Goal: Information Seeking & Learning: Find specific fact

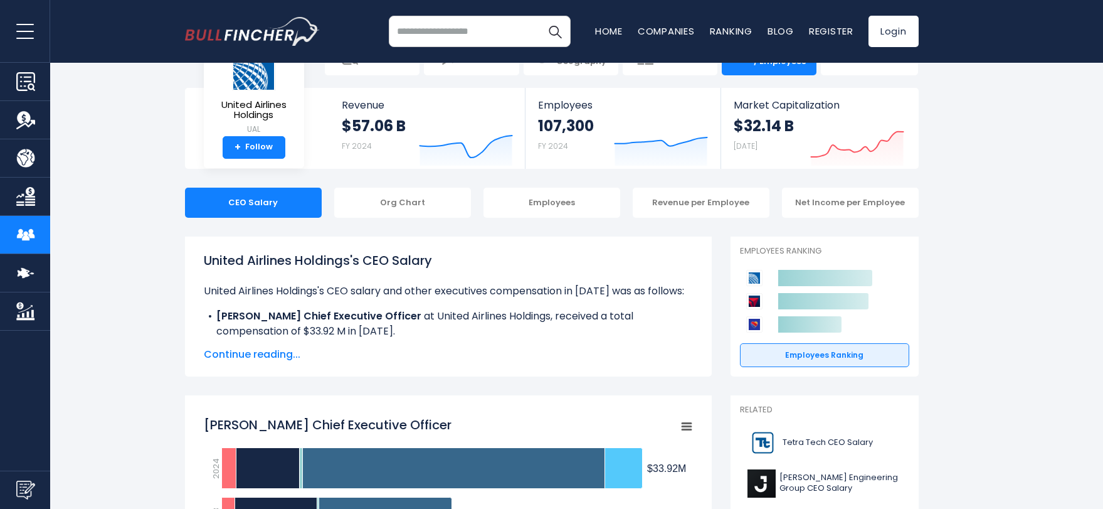
scroll to position [46, 0]
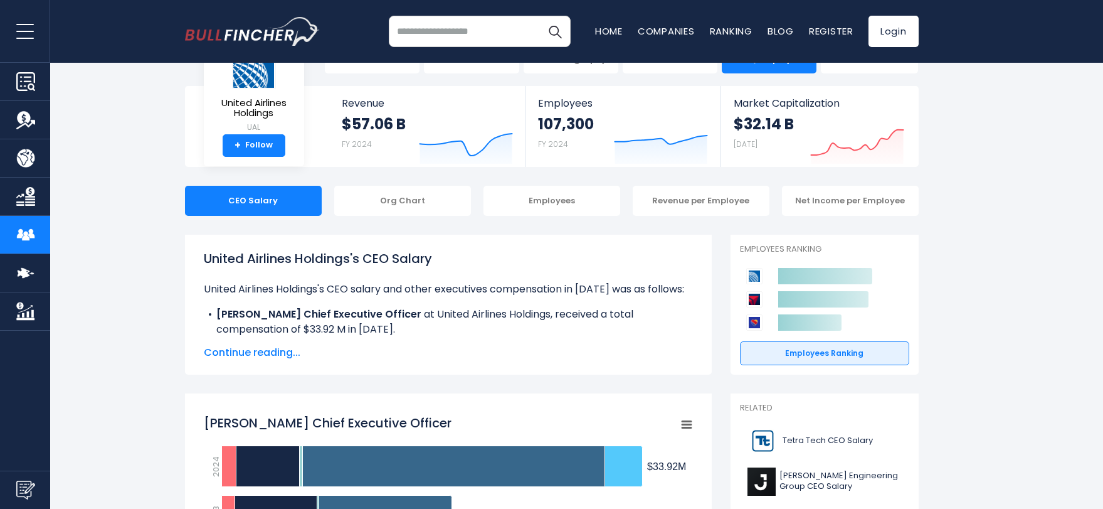
click at [287, 349] on span "Continue reading..." at bounding box center [448, 352] width 489 height 15
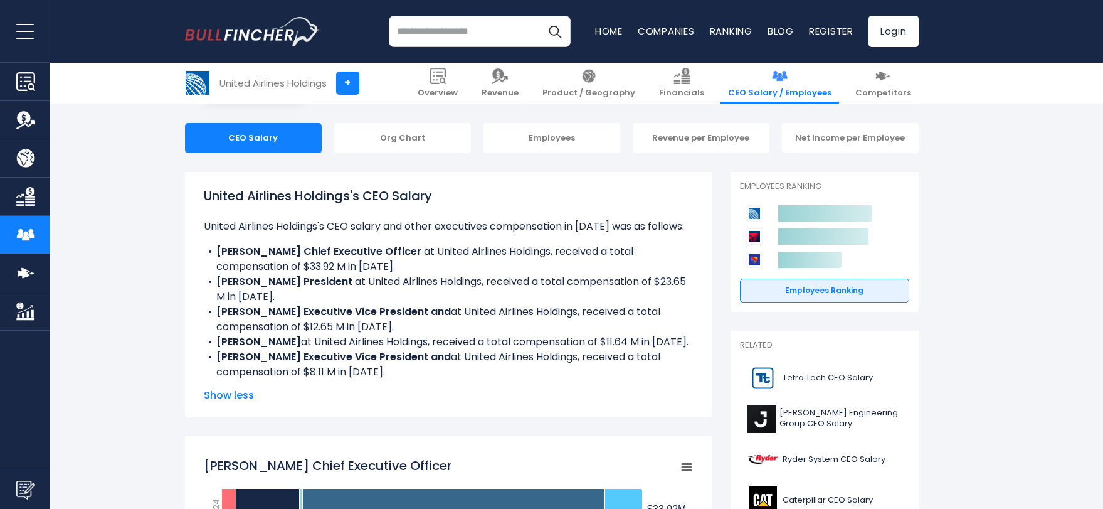
scroll to position [111, 0]
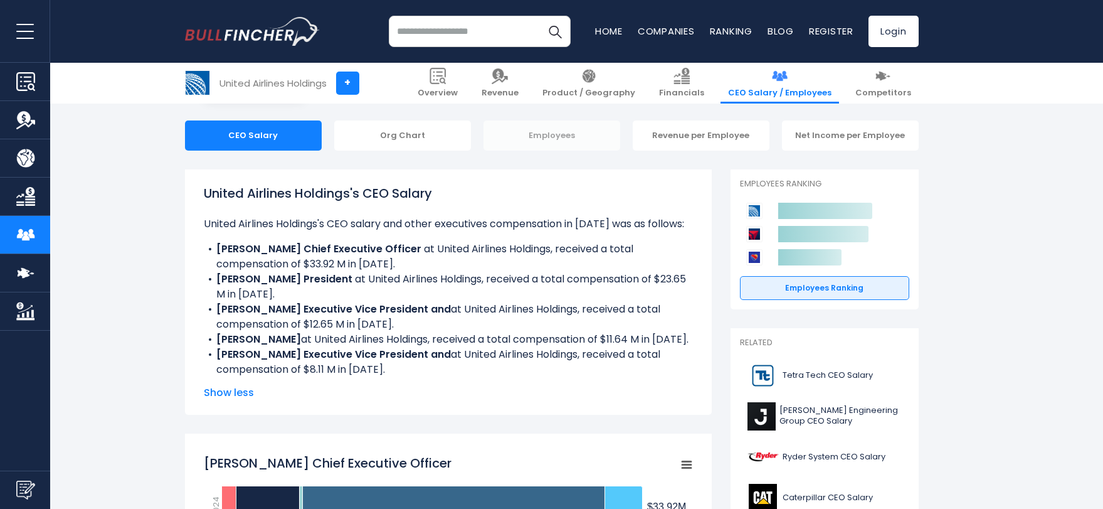
click at [551, 129] on div "Employees" at bounding box center [552, 135] width 137 height 30
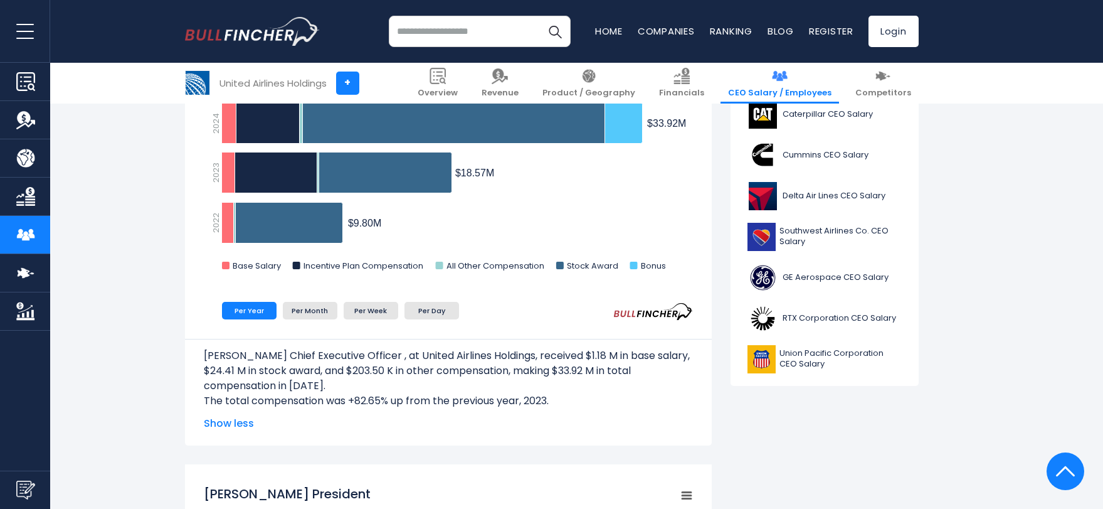
scroll to position [495, 0]
click at [299, 309] on li "Per Month" at bounding box center [310, 310] width 55 height 18
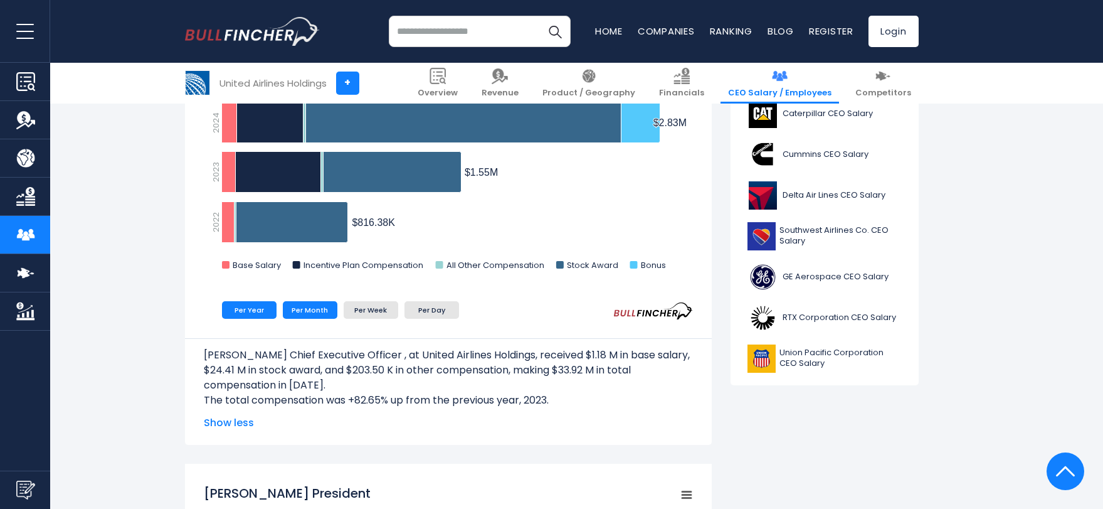
click at [250, 311] on li "Per Year" at bounding box center [249, 310] width 55 height 18
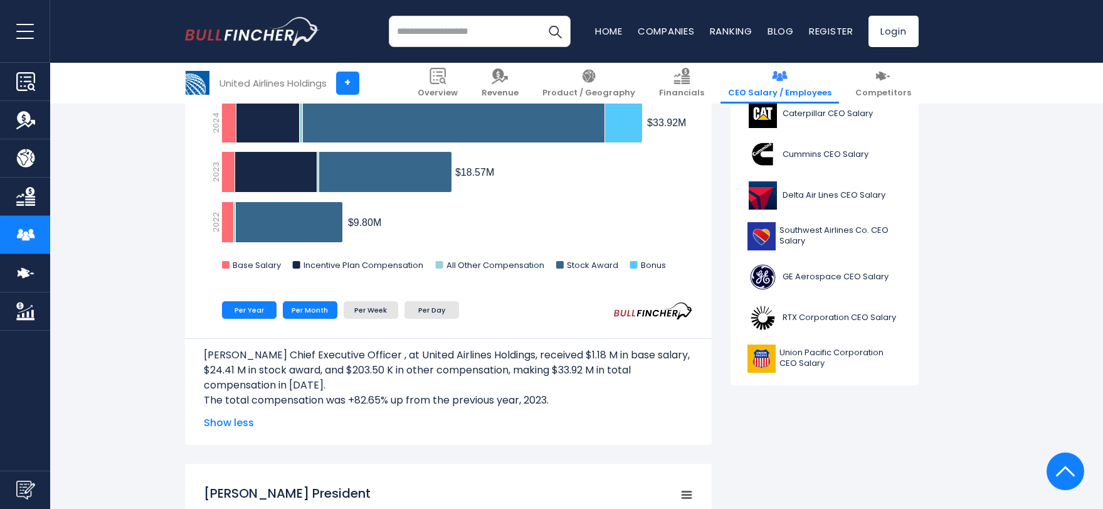
click at [301, 312] on li "Per Month" at bounding box center [310, 310] width 55 height 18
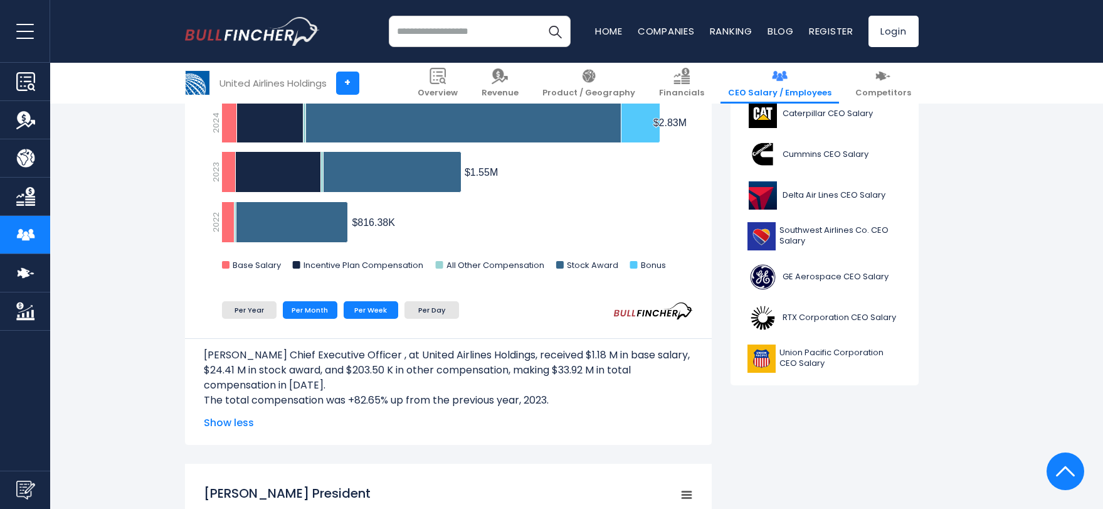
click at [380, 314] on li "Per Week" at bounding box center [371, 310] width 55 height 18
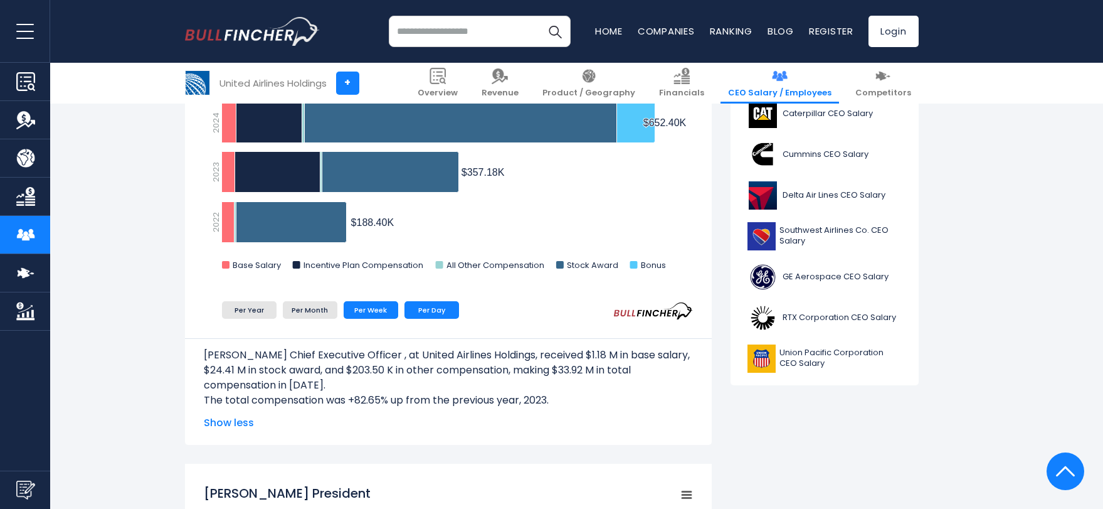
click at [438, 307] on li "Per Day" at bounding box center [432, 310] width 55 height 18
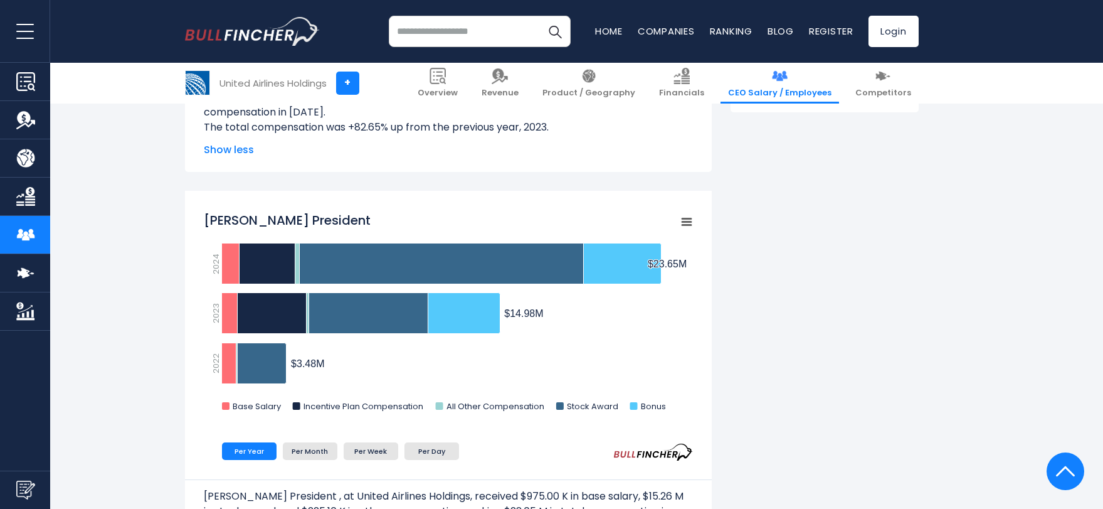
scroll to position [770, 0]
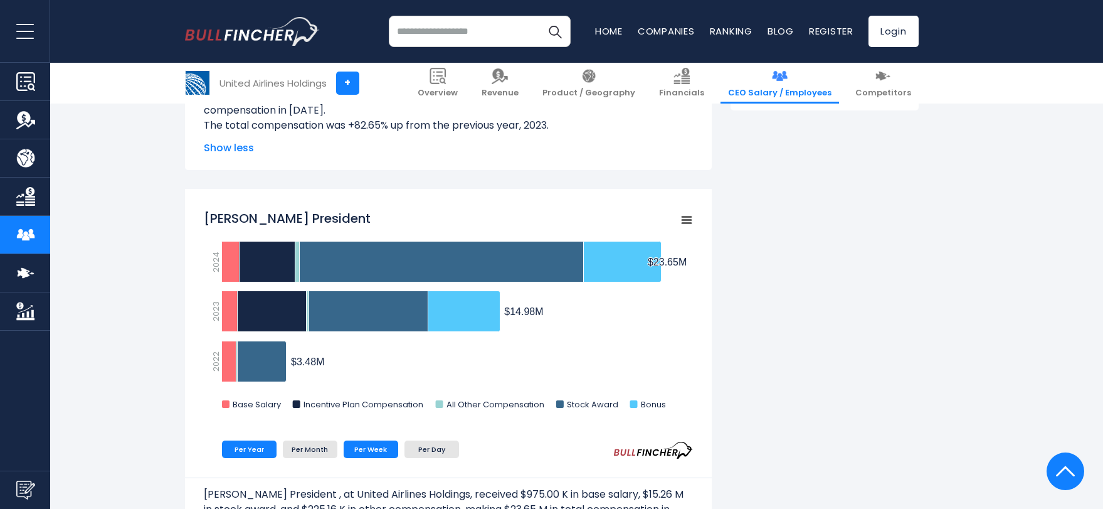
click at [368, 449] on li "Per Week" at bounding box center [371, 449] width 55 height 18
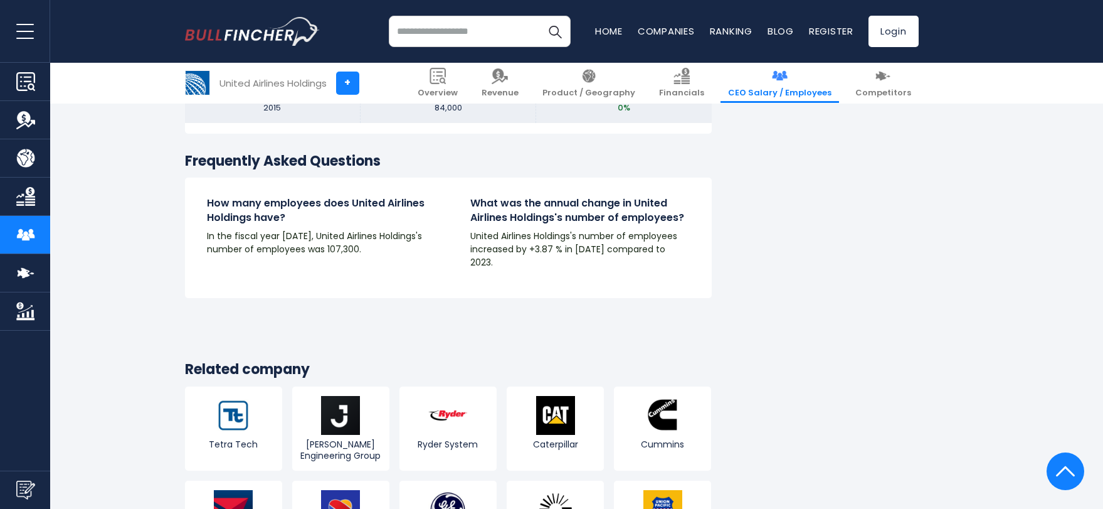
scroll to position [1492, 0]
